Goal: Book appointment/travel/reservation

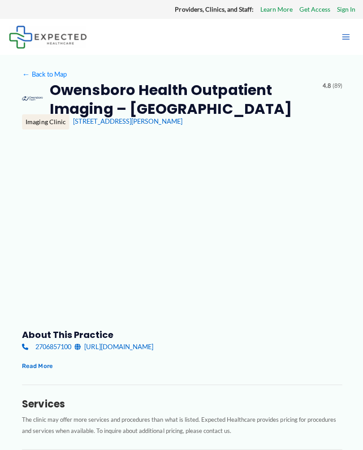
type input "**********"
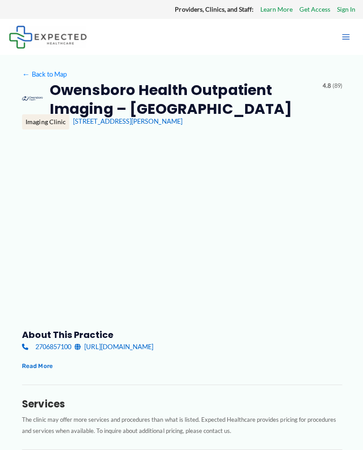
type input "**********"
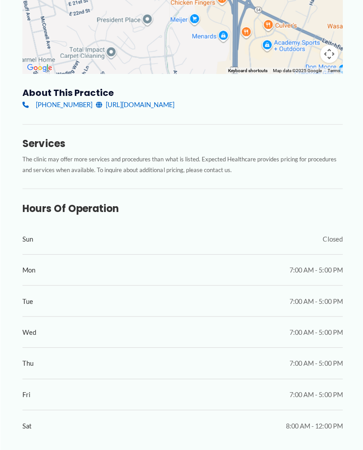
scroll to position [241, 0]
